Goal: Transaction & Acquisition: Purchase product/service

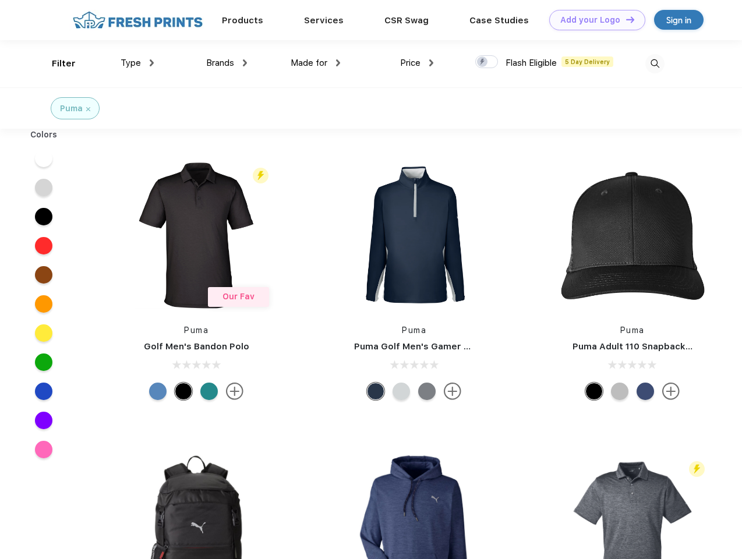
click at [593, 20] on link "Add your Logo Design Tool" at bounding box center [598, 20] width 96 height 20
click at [0, 0] on div "Design Tool" at bounding box center [0, 0] width 0 height 0
click at [625, 19] on link "Add your Logo Design Tool" at bounding box center [598, 20] width 96 height 20
click at [56, 64] on div "Filter" at bounding box center [64, 63] width 24 height 13
click at [138, 63] on span "Type" at bounding box center [131, 63] width 20 height 10
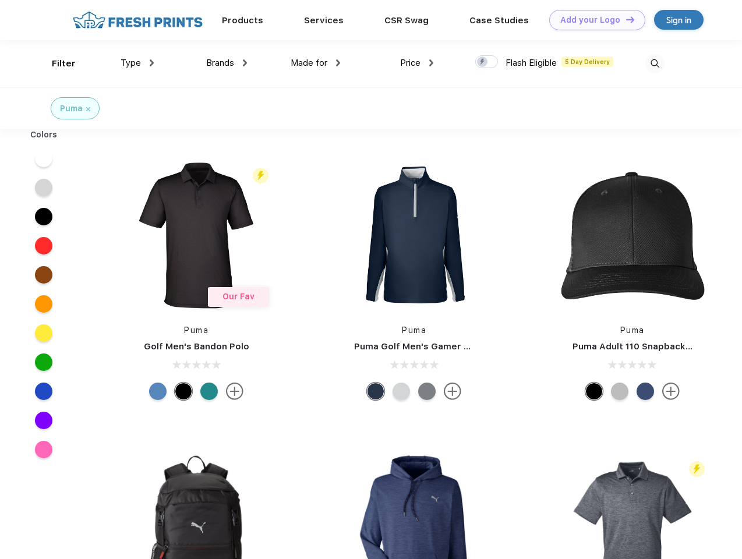
click at [227, 63] on span "Brands" at bounding box center [220, 63] width 28 height 10
click at [316, 63] on span "Made for" at bounding box center [309, 63] width 37 height 10
click at [417, 63] on span "Price" at bounding box center [410, 63] width 20 height 10
click at [487, 62] on div at bounding box center [486, 61] width 23 height 13
click at [483, 62] on input "checkbox" at bounding box center [479, 59] width 8 height 8
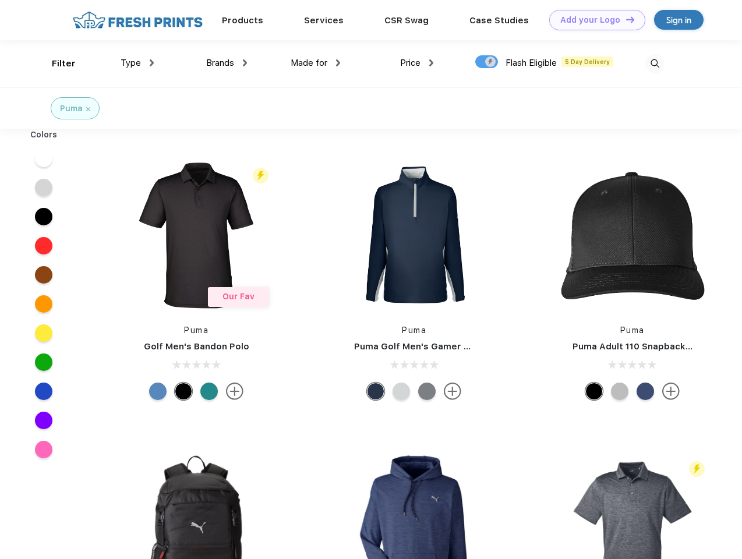
click at [655, 64] on img at bounding box center [655, 63] width 19 height 19
